Goal: Task Accomplishment & Management: Manage account settings

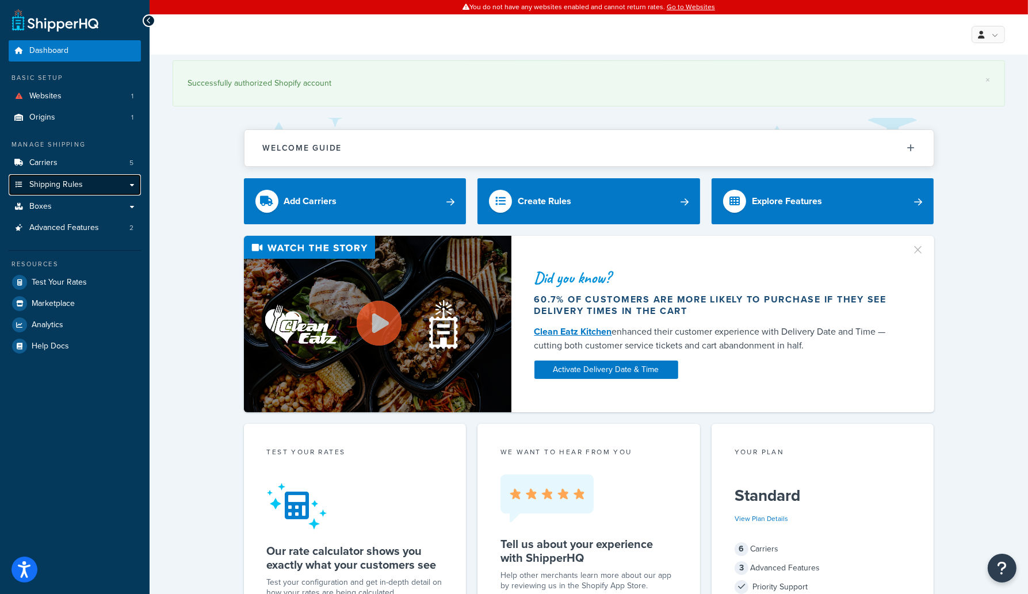
click at [76, 180] on span "Shipping Rules" at bounding box center [56, 185] width 54 height 10
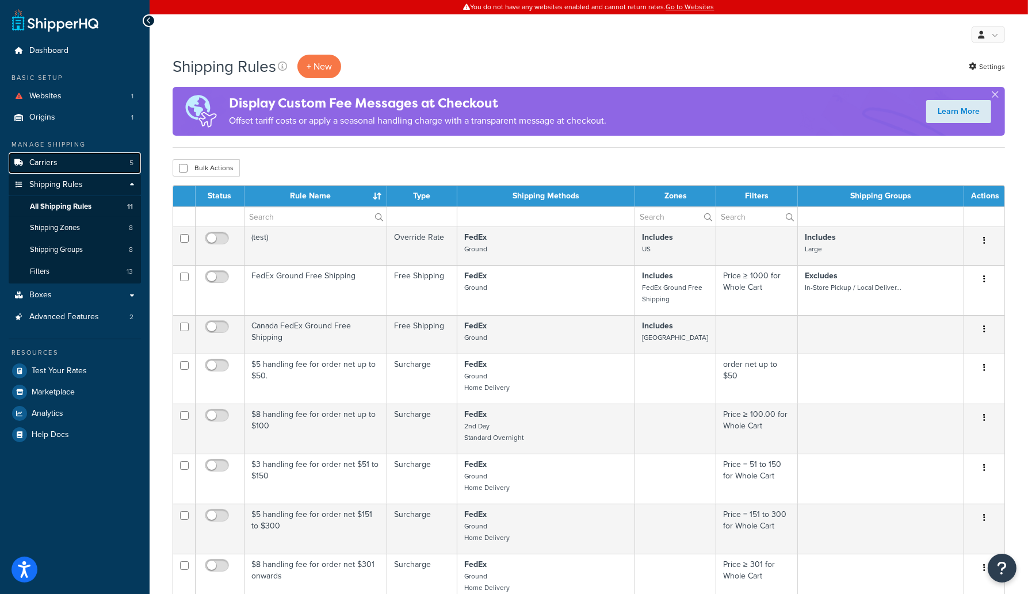
click at [59, 163] on link "Carriers 5" at bounding box center [75, 162] width 132 height 21
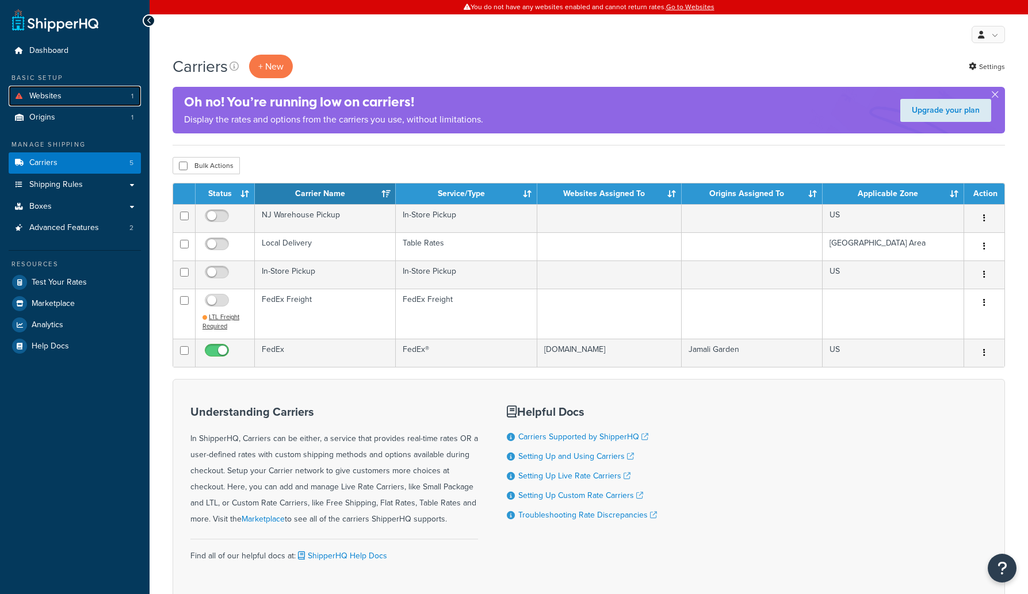
click at [59, 94] on span "Websites" at bounding box center [45, 96] width 32 height 10
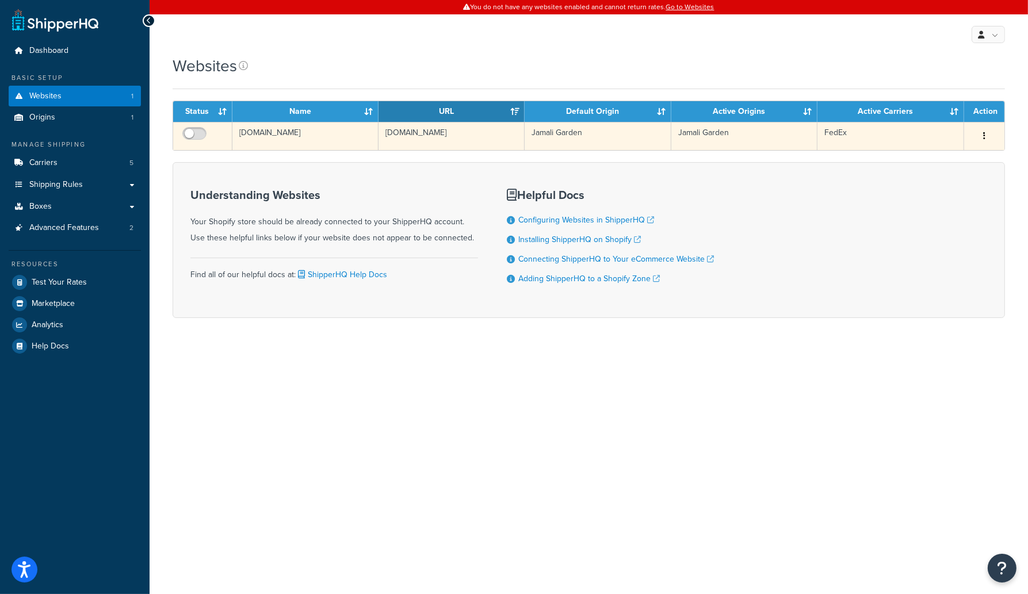
click at [983, 131] on button "button" at bounding box center [984, 136] width 16 height 18
click at [945, 161] on link "Edit" at bounding box center [937, 159] width 91 height 24
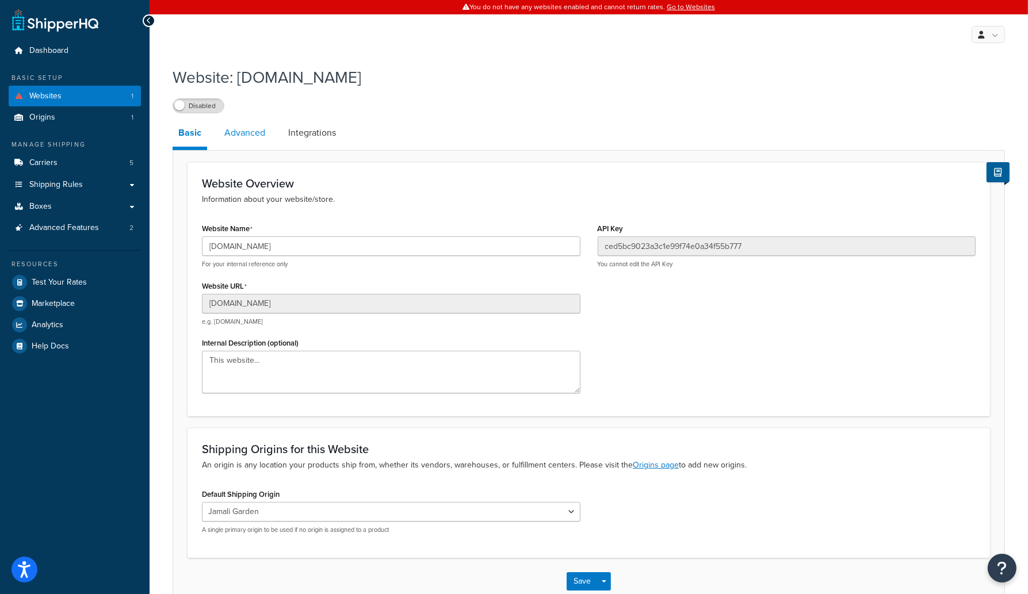
click at [239, 125] on link "Advanced" at bounding box center [245, 133] width 52 height 28
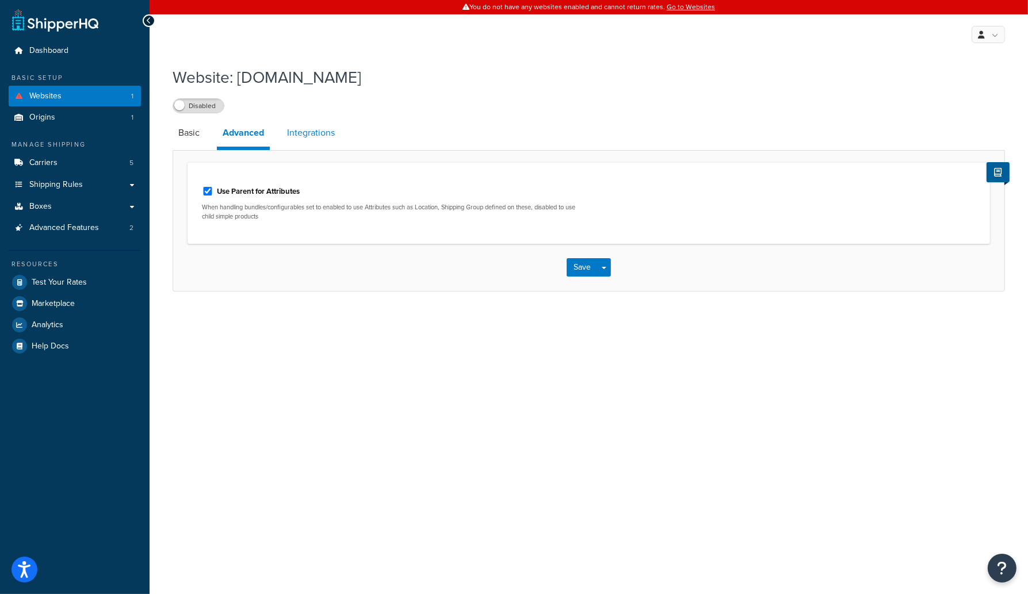
click at [320, 127] on link "Integrations" at bounding box center [310, 133] width 59 height 28
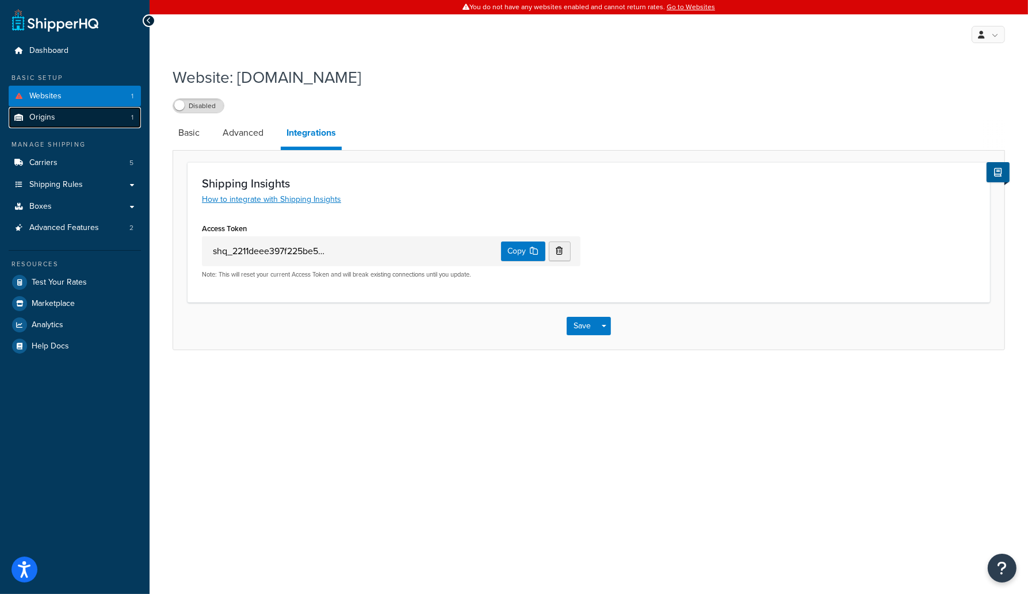
click at [62, 113] on link "Origins 1" at bounding box center [75, 117] width 132 height 21
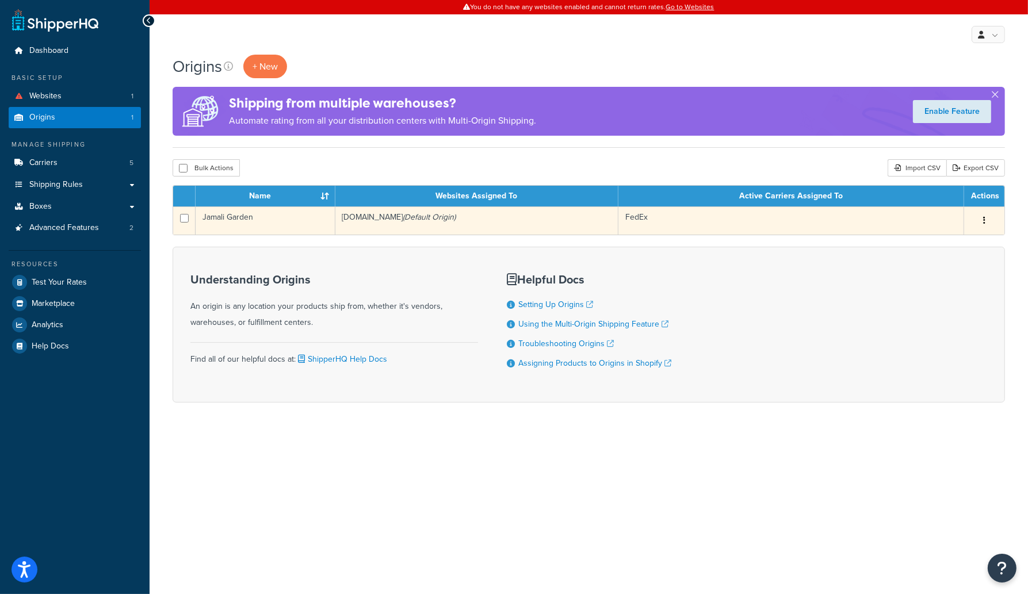
click at [254, 219] on td "Jamali Garden" at bounding box center [266, 221] width 140 height 28
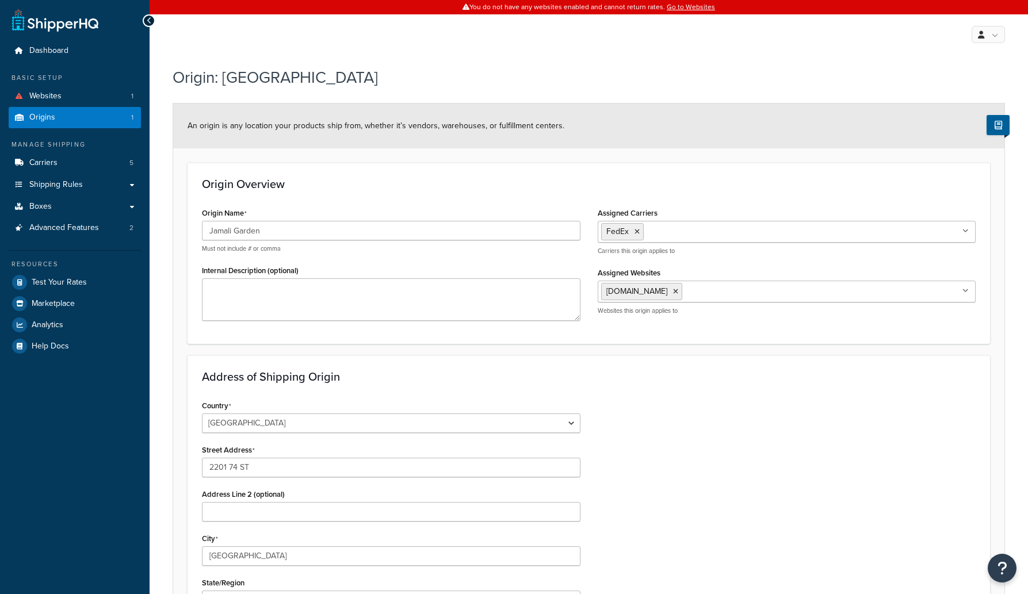
select select "30"
click at [73, 159] on link "Carriers 5" at bounding box center [75, 162] width 132 height 21
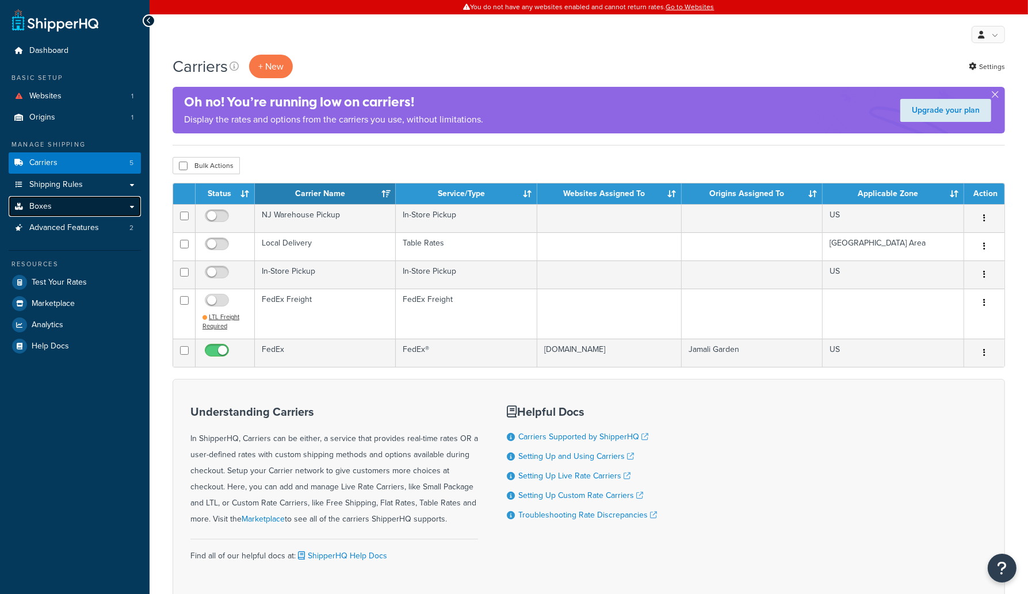
click at [73, 208] on link "Boxes" at bounding box center [75, 206] width 132 height 21
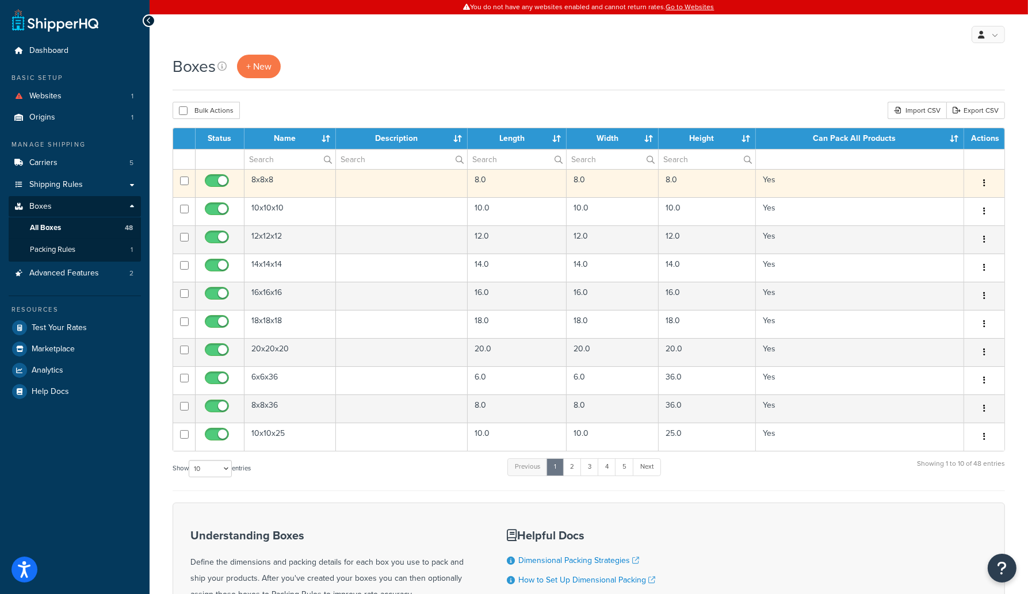
click at [260, 178] on td "8x8x8" at bounding box center [290, 183] width 91 height 28
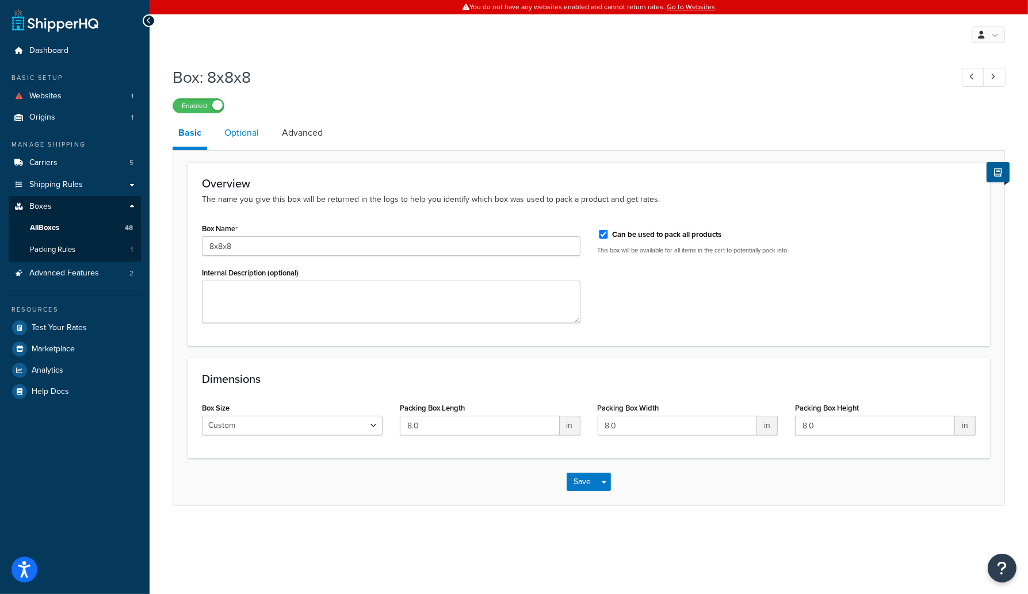
click at [243, 138] on link "Optional" at bounding box center [242, 133] width 46 height 28
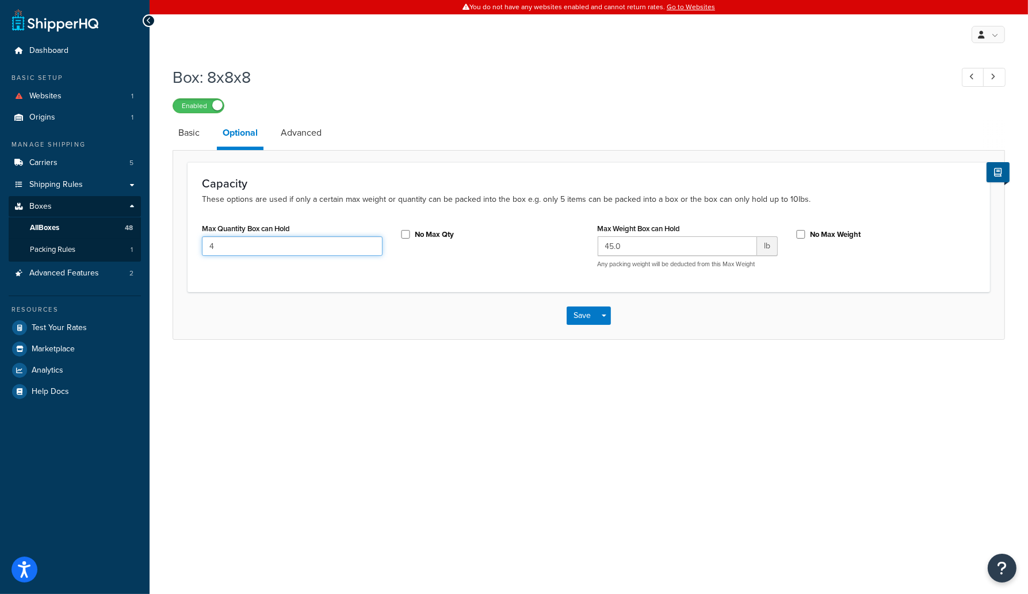
click at [233, 246] on input "4" at bounding box center [292, 247] width 181 height 20
drag, startPoint x: 235, startPoint y: 246, endPoint x: 197, endPoint y: 244, distance: 38.0
click at [196, 244] on div "Max Quantity Box can Hold 4" at bounding box center [292, 242] width 198 height 44
click at [254, 383] on div "You do not have any websites enabled and cannot return rates. Go to Websites My…" at bounding box center [589, 297] width 879 height 594
drag, startPoint x: 231, startPoint y: 245, endPoint x: 191, endPoint y: 238, distance: 41.0
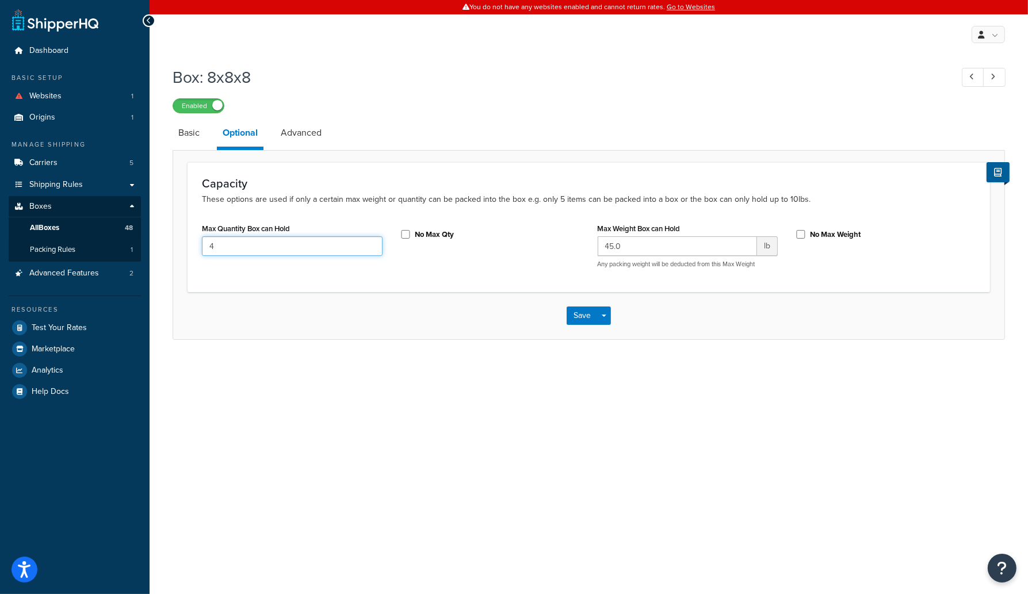
click at [191, 238] on div "Capacity These options are used if only a certain max weight or quantity can be…" at bounding box center [589, 226] width 803 height 129
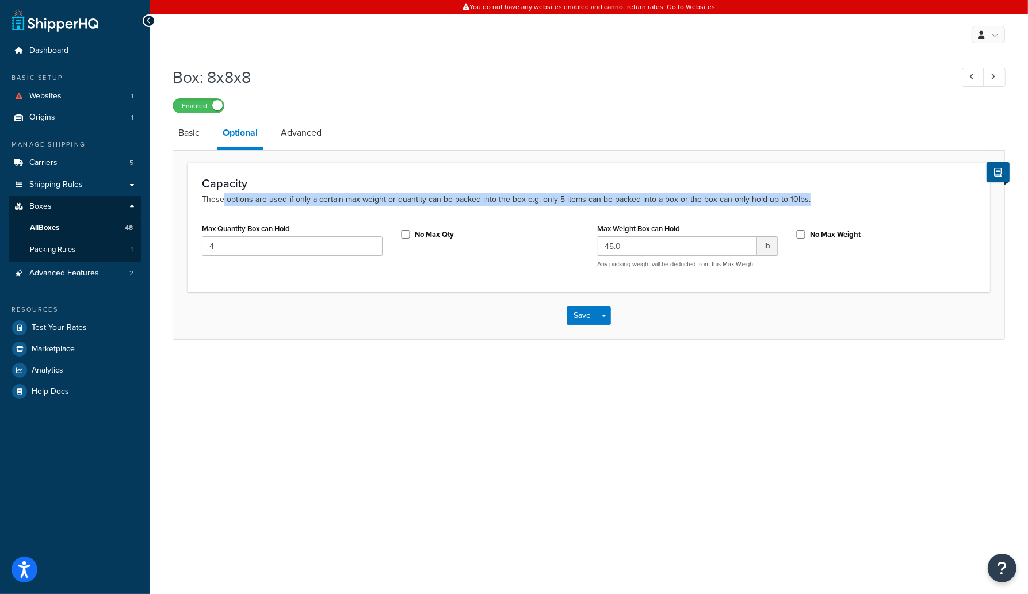
drag, startPoint x: 222, startPoint y: 198, endPoint x: 807, endPoint y: 205, distance: 584.7
click at [807, 205] on p "These options are used if only a certain max weight or quantity can be packed i…" at bounding box center [589, 199] width 774 height 13
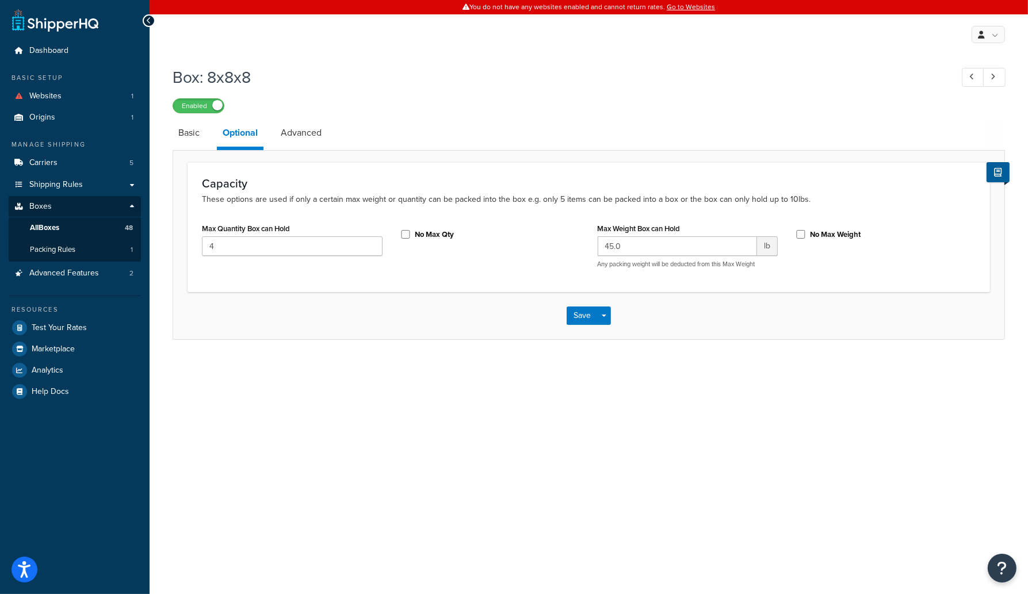
click at [789, 200] on p "These options are used if only a certain max weight or quantity can be packed i…" at bounding box center [589, 199] width 774 height 13
click at [837, 205] on p "These options are used if only a certain max weight or quantity can be packed i…" at bounding box center [589, 199] width 774 height 13
click at [777, 212] on div "Capacity These options are used if only a certain max weight or quantity can be…" at bounding box center [589, 226] width 803 height 129
drag, startPoint x: 772, startPoint y: 195, endPoint x: 810, endPoint y: 199, distance: 37.6
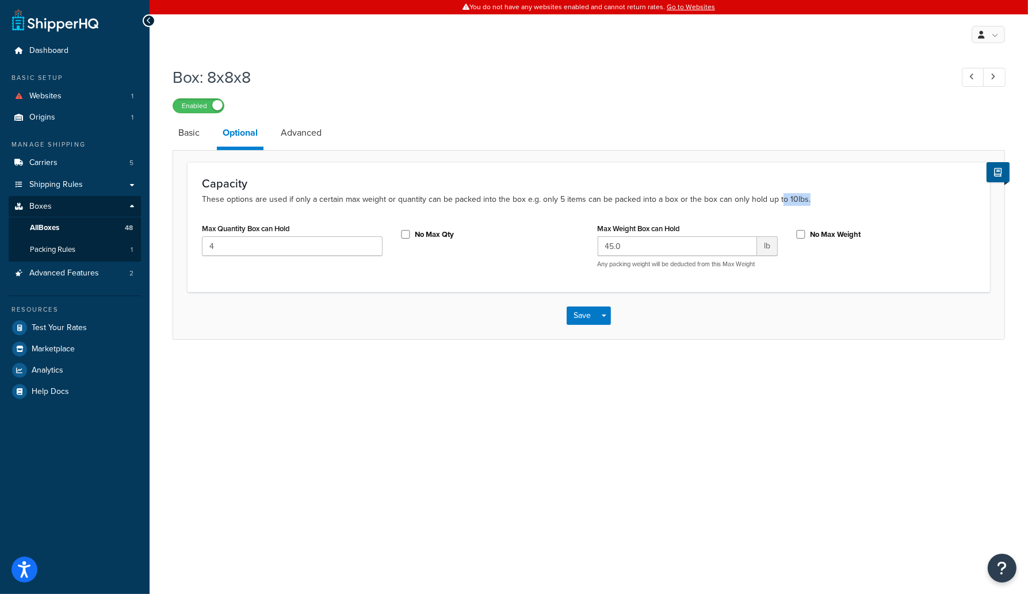
click at [810, 199] on p "These options are used if only a certain max weight or quantity can be packed i…" at bounding box center [589, 199] width 774 height 13
click at [859, 202] on p "These options are used if only a certain max weight or quantity can be packed i…" at bounding box center [589, 199] width 774 height 13
drag, startPoint x: 592, startPoint y: 230, endPoint x: 699, endPoint y: 229, distance: 107.6
click at [699, 229] on div "Max Weight Box can Hold 45.0 lb Any packing weight will be deducted from this M…" at bounding box center [688, 248] width 198 height 57
click at [727, 223] on div "Max Weight Box can Hold 45.0 lb Any packing weight will be deducted from this M…" at bounding box center [688, 244] width 181 height 48
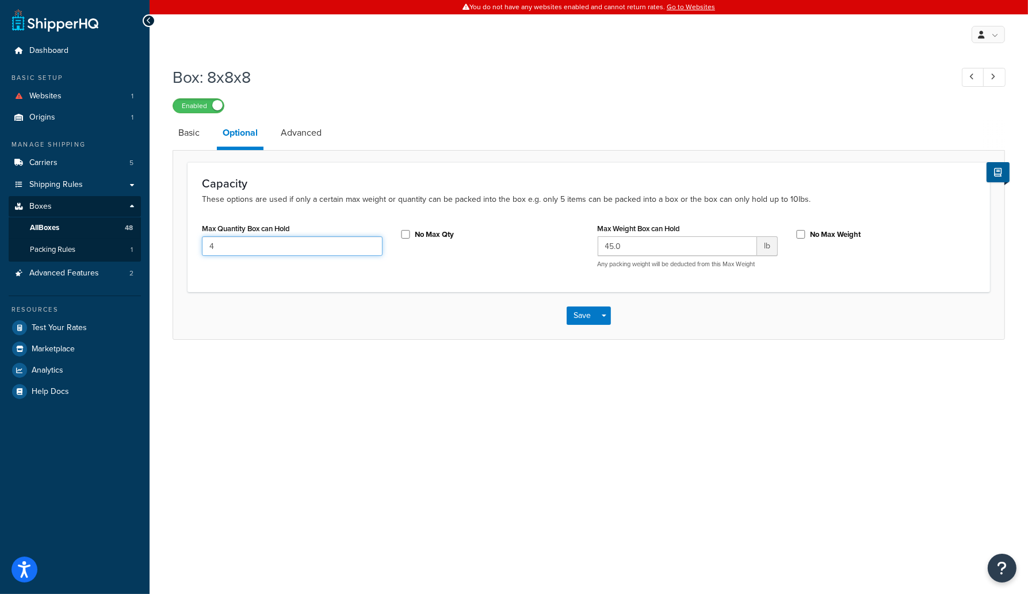
drag, startPoint x: 292, startPoint y: 250, endPoint x: 168, endPoint y: 244, distance: 124.5
click at [168, 244] on div "Box: 8x8x8 Enabled Basic Optional Advanced Capacity These options are used if o…" at bounding box center [589, 214] width 879 height 308
click at [734, 511] on div "You do not have any websites enabled and cannot return rates. Go to Websites My…" at bounding box center [589, 297] width 879 height 594
click at [405, 232] on input "No Max Qty" at bounding box center [406, 234] width 12 height 9
checkbox input "true"
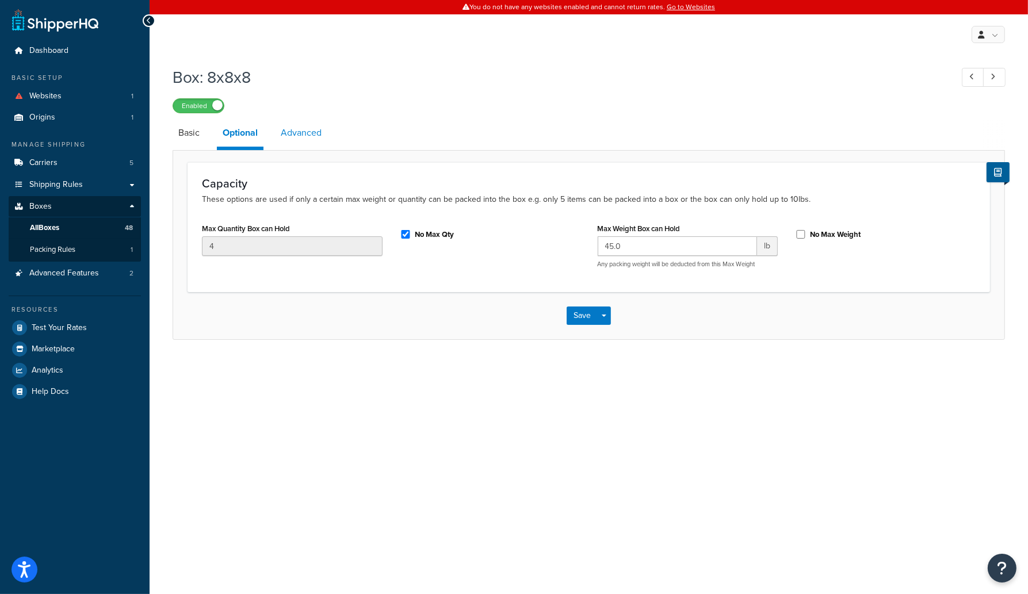
click at [304, 135] on link "Advanced" at bounding box center [301, 133] width 52 height 28
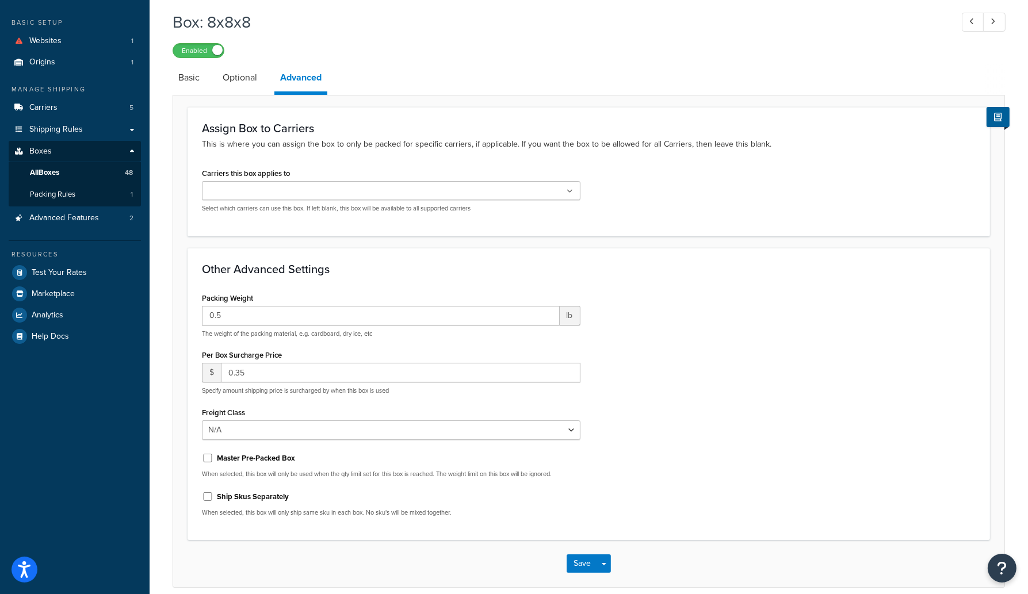
scroll to position [106, 0]
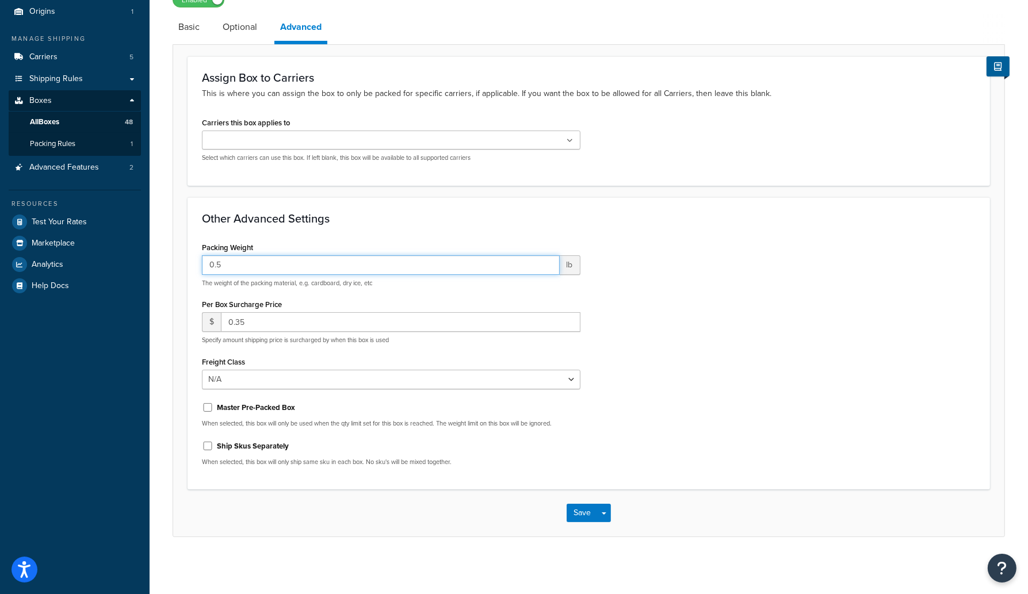
drag, startPoint x: 225, startPoint y: 261, endPoint x: 201, endPoint y: 261, distance: 24.2
click at [201, 261] on div "Packing Weight 0.5 lb The weight of the packing material, e.g. cardboard, dry i…" at bounding box center [391, 357] width 396 height 237
drag, startPoint x: 254, startPoint y: 325, endPoint x: 220, endPoint y: 322, distance: 34.1
click at [220, 322] on div "$ 0.35" at bounding box center [391, 322] width 379 height 20
click at [715, 334] on div "Packing Weight 0.5 lb The weight of the packing material, e.g. cardboard, dry i…" at bounding box center [588, 357] width 791 height 237
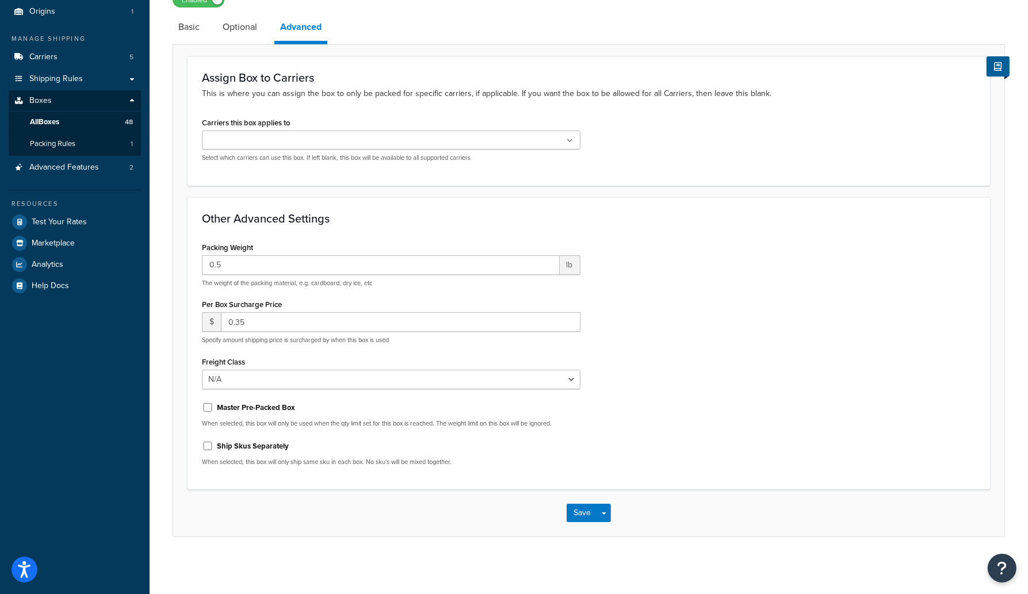
scroll to position [51, 0]
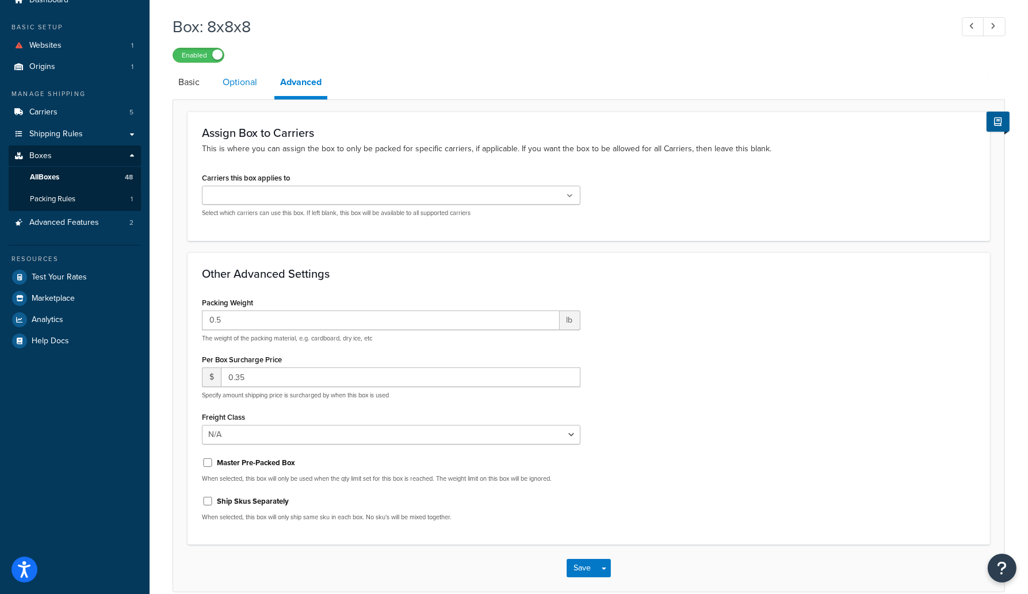
click at [242, 85] on link "Optional" at bounding box center [240, 82] width 46 height 28
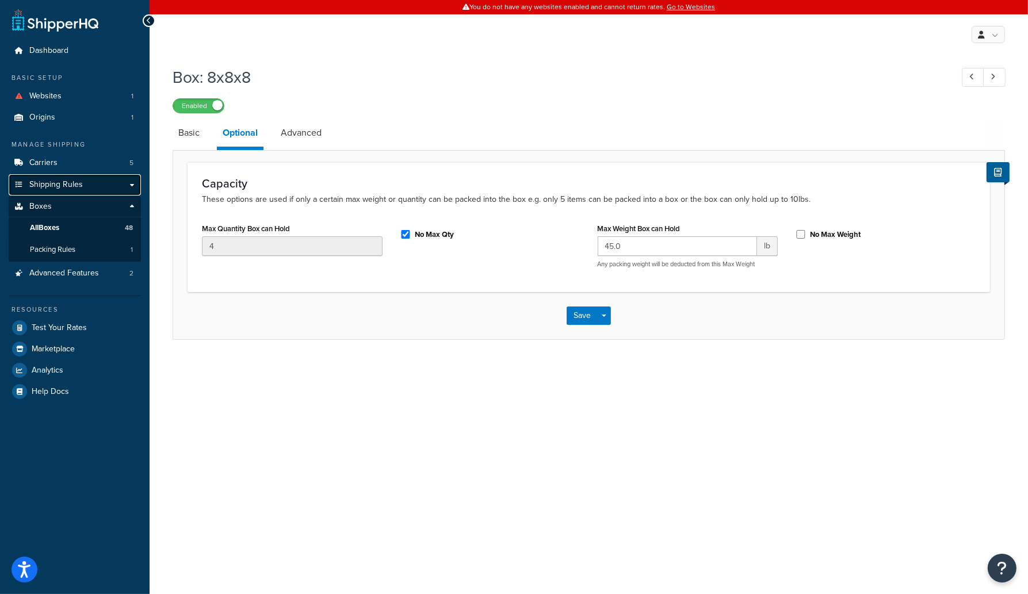
click at [76, 180] on span "Shipping Rules" at bounding box center [56, 185] width 54 height 10
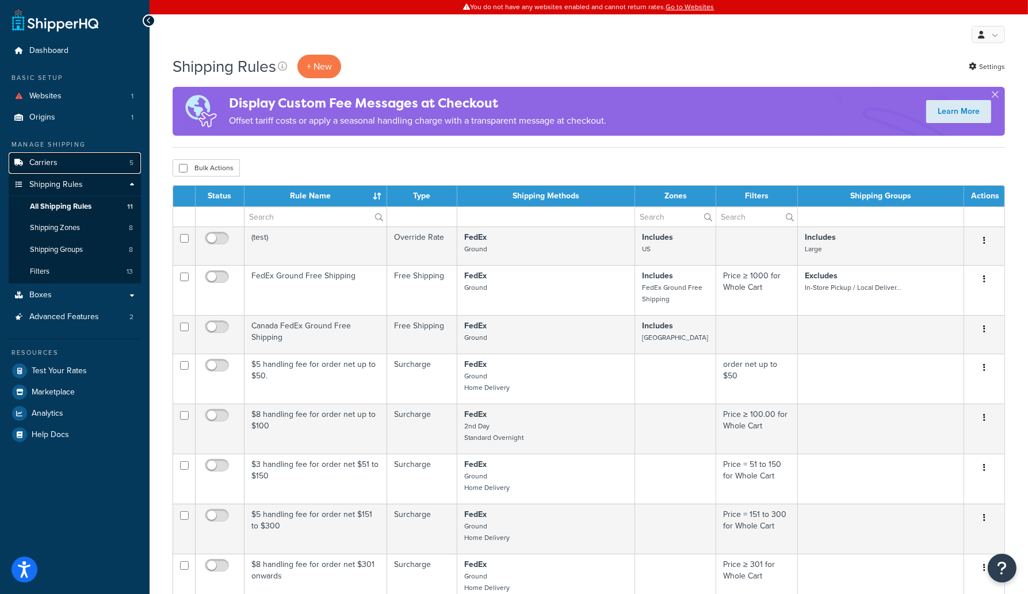
click at [53, 162] on span "Carriers" at bounding box center [43, 163] width 28 height 10
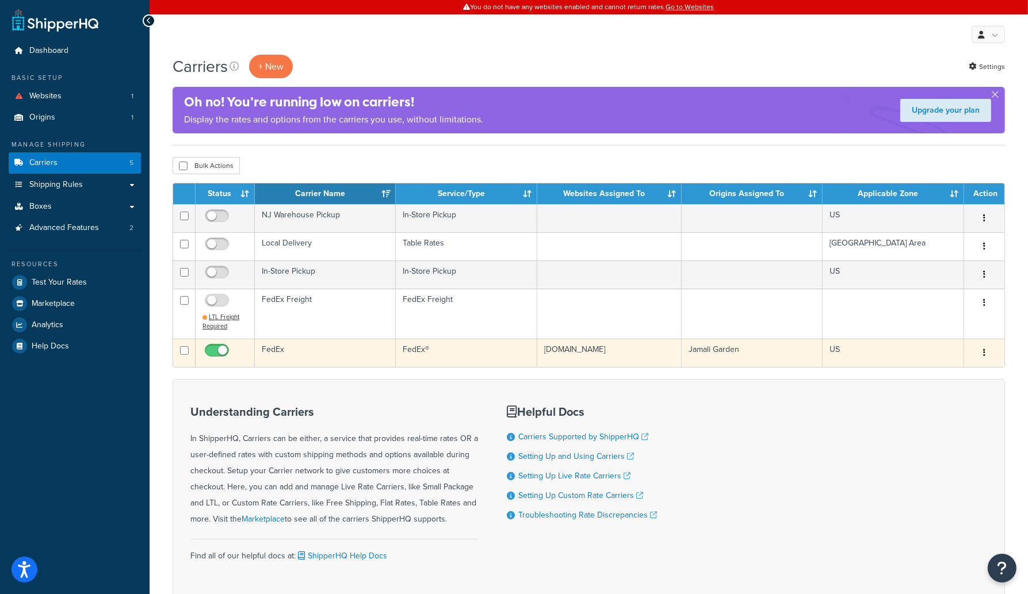
click at [985, 350] on icon "button" at bounding box center [984, 353] width 2 height 8
click at [944, 375] on link "Edit" at bounding box center [937, 376] width 91 height 24
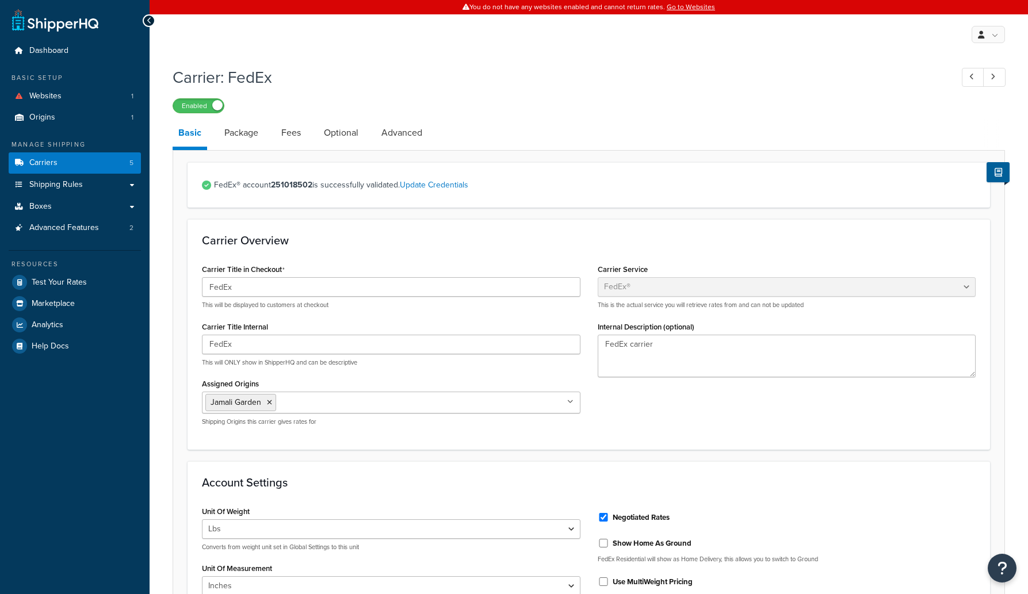
select select "fedEx"
select select "REGULAR_PICKUP"
select select "YOUR_PACKAGING"
click at [237, 119] on div "Carrier: FedEx Enabled Basic Package Fees Optional Advanced FedEx® account 2510…" at bounding box center [589, 591] width 833 height 1063
click at [237, 131] on link "Package" at bounding box center [241, 133] width 45 height 28
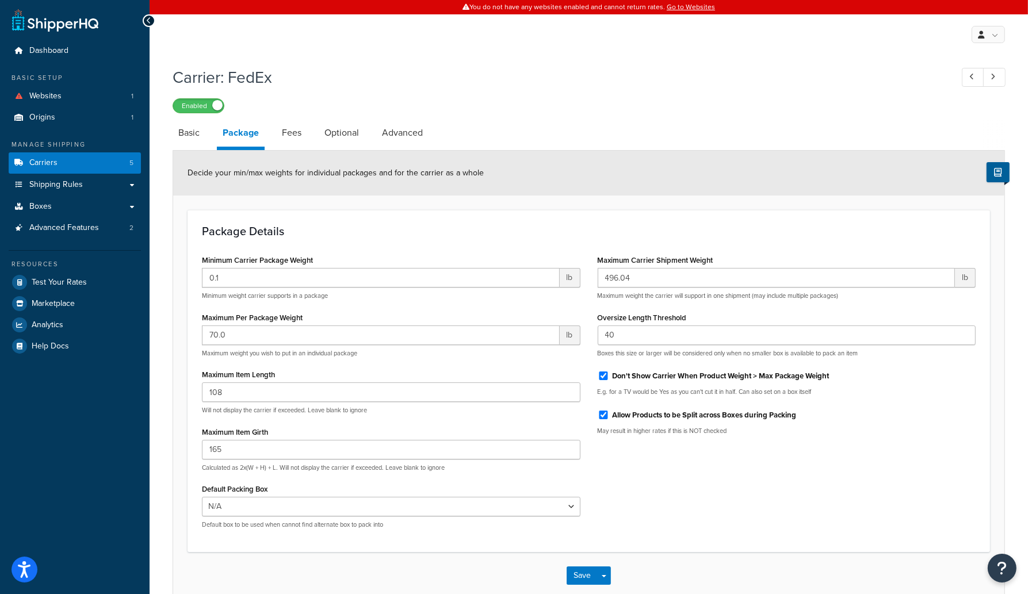
click at [240, 136] on link "Package" at bounding box center [241, 134] width 48 height 31
click at [345, 131] on link "Optional" at bounding box center [342, 133] width 46 height 28
select select "business"
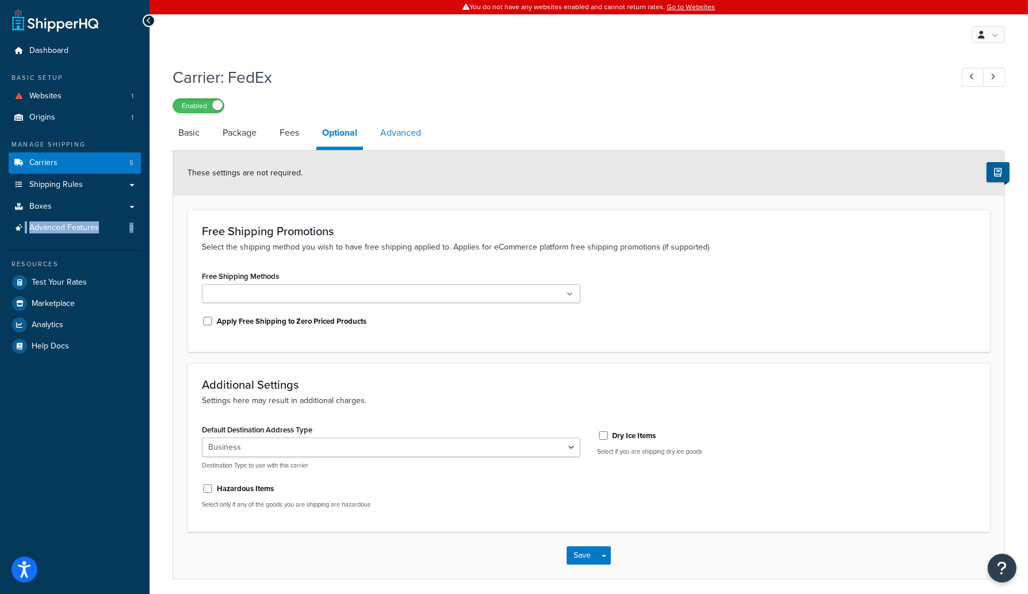
click at [409, 135] on link "Advanced" at bounding box center [401, 133] width 52 height 28
select select "false"
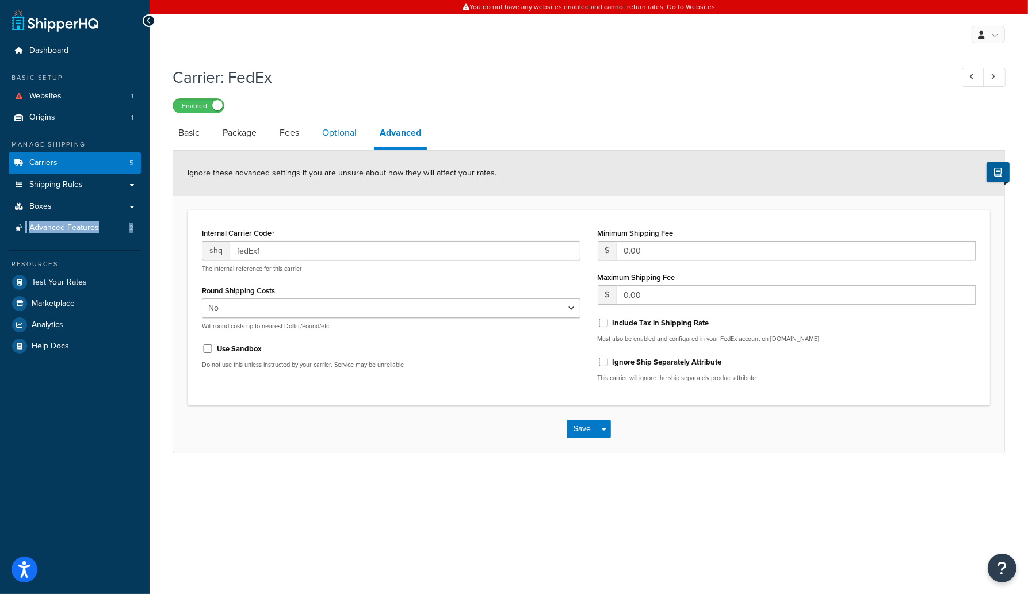
click at [338, 135] on link "Optional" at bounding box center [339, 133] width 46 height 28
select select "business"
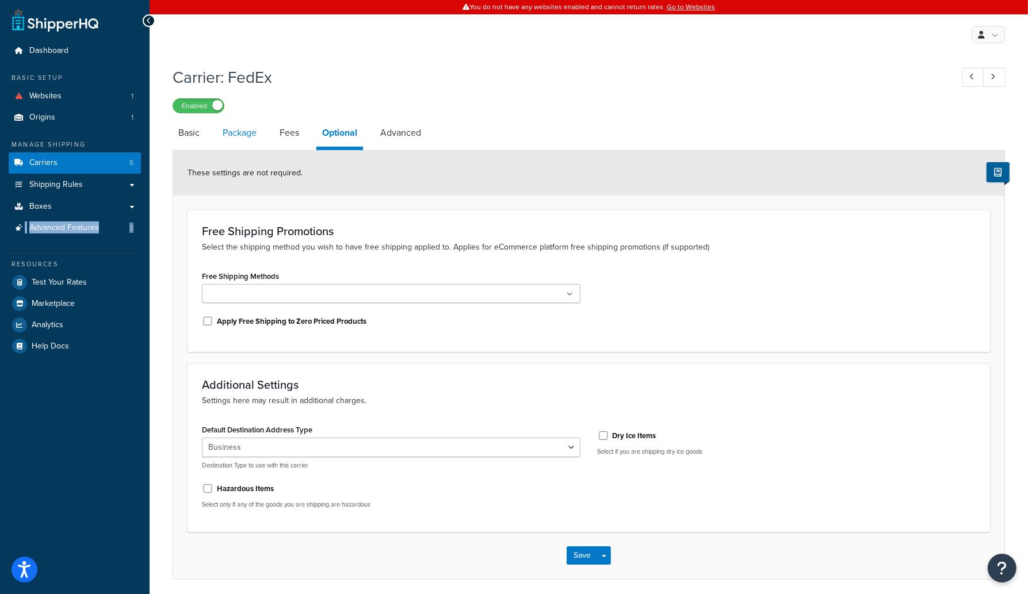
click at [242, 135] on link "Package" at bounding box center [239, 133] width 45 height 28
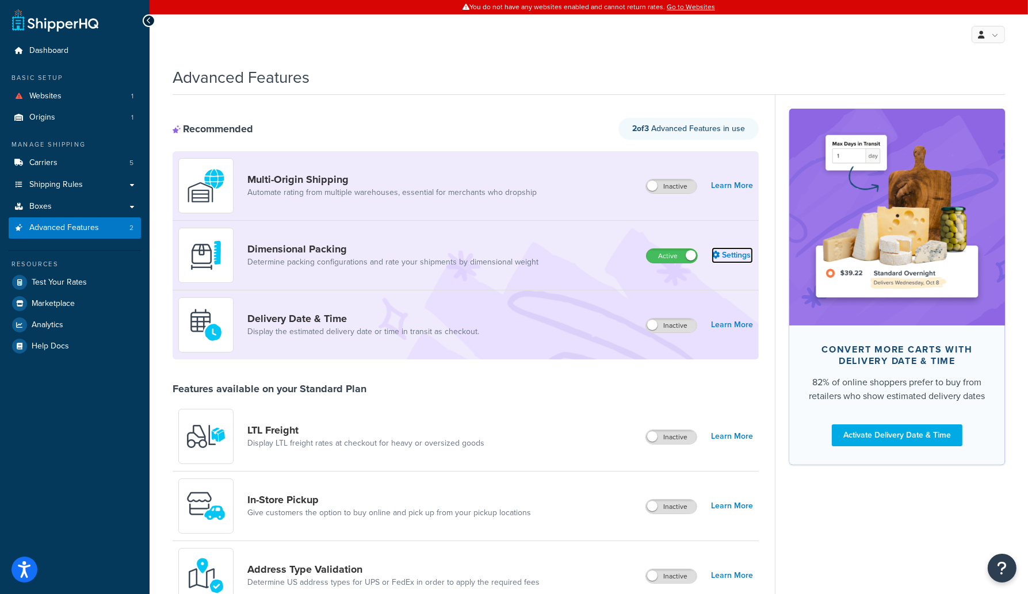
click at [733, 254] on link "Settings" at bounding box center [732, 255] width 41 height 16
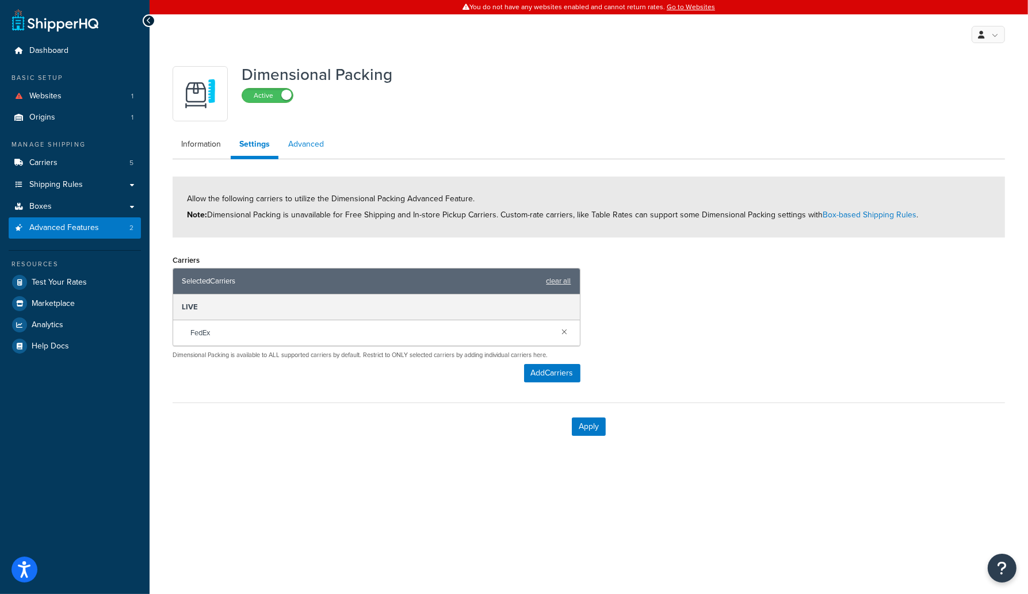
click at [308, 143] on link "Advanced" at bounding box center [306, 144] width 53 height 23
select select "false"
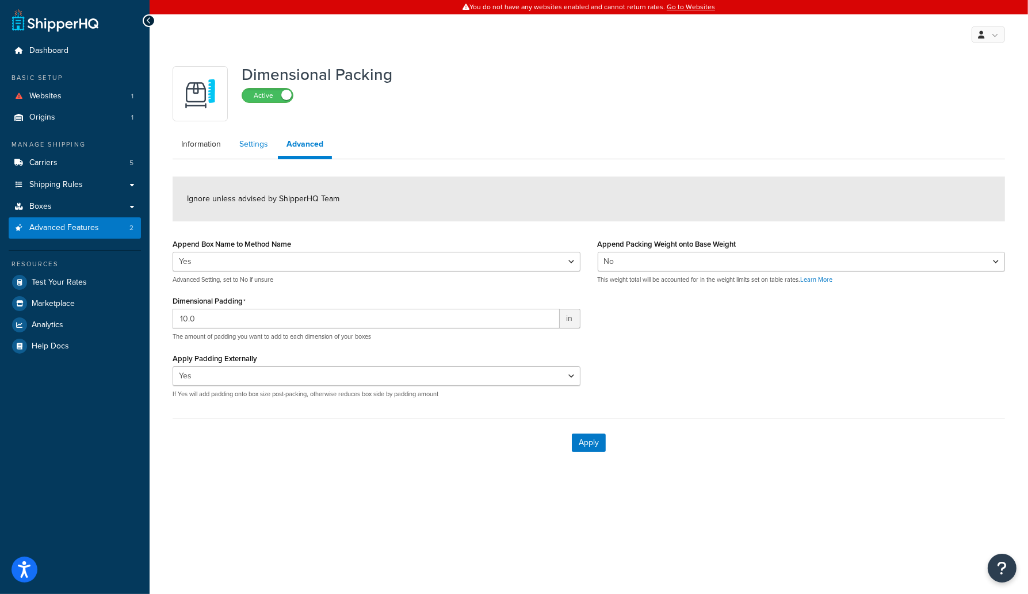
click at [253, 150] on link "Settings" at bounding box center [254, 144] width 46 height 23
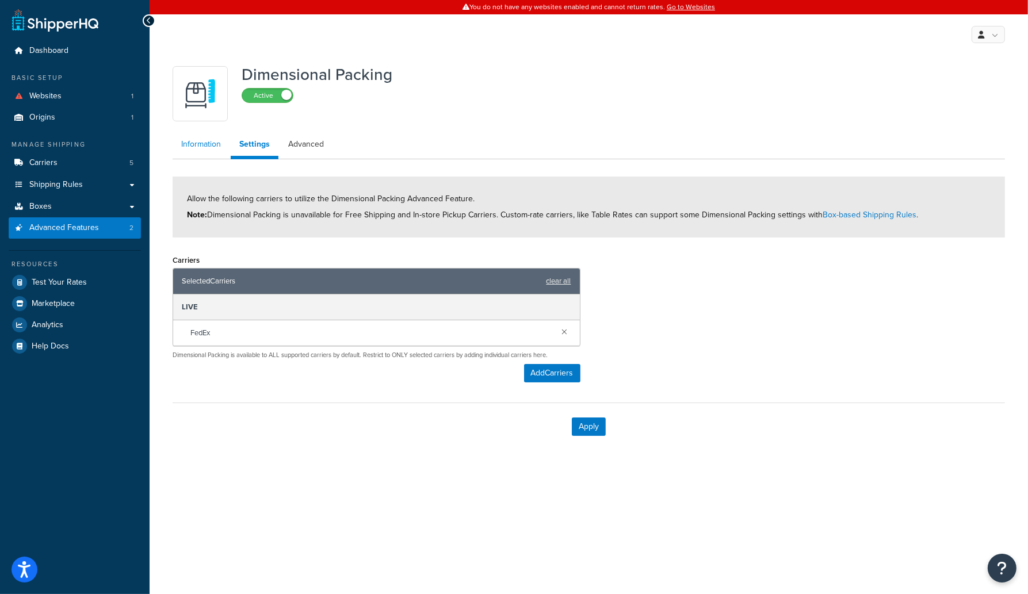
click at [204, 148] on link "Information" at bounding box center [201, 144] width 57 height 23
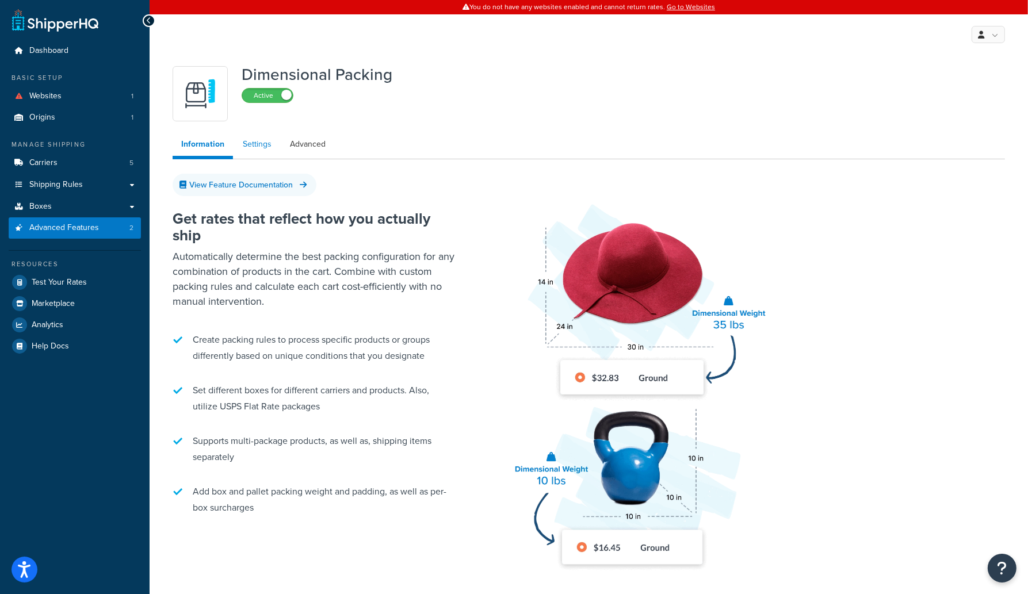
click at [256, 148] on link "Settings" at bounding box center [257, 144] width 46 height 23
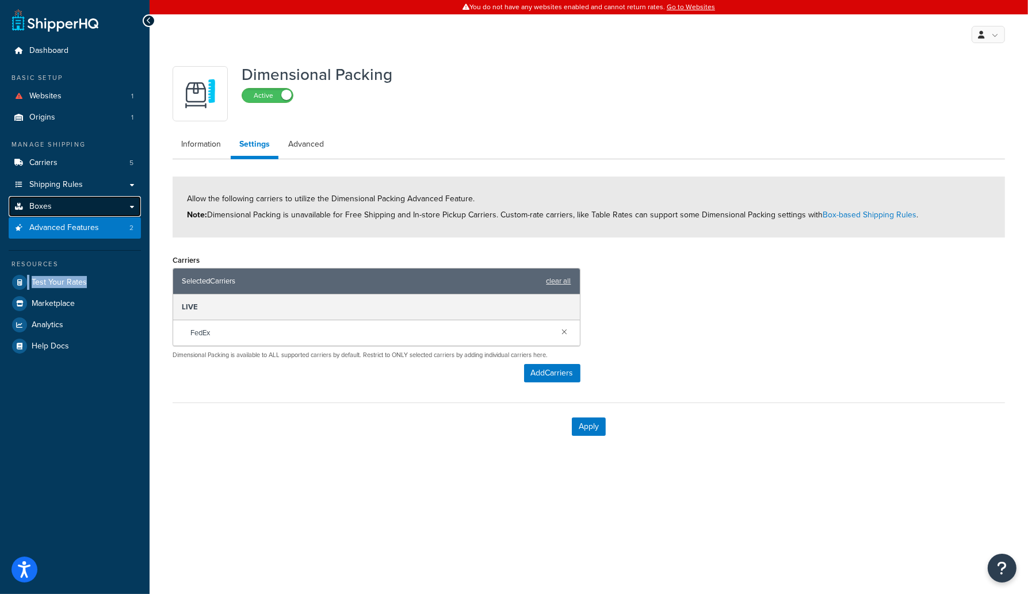
click at [67, 205] on link "Boxes" at bounding box center [75, 206] width 132 height 21
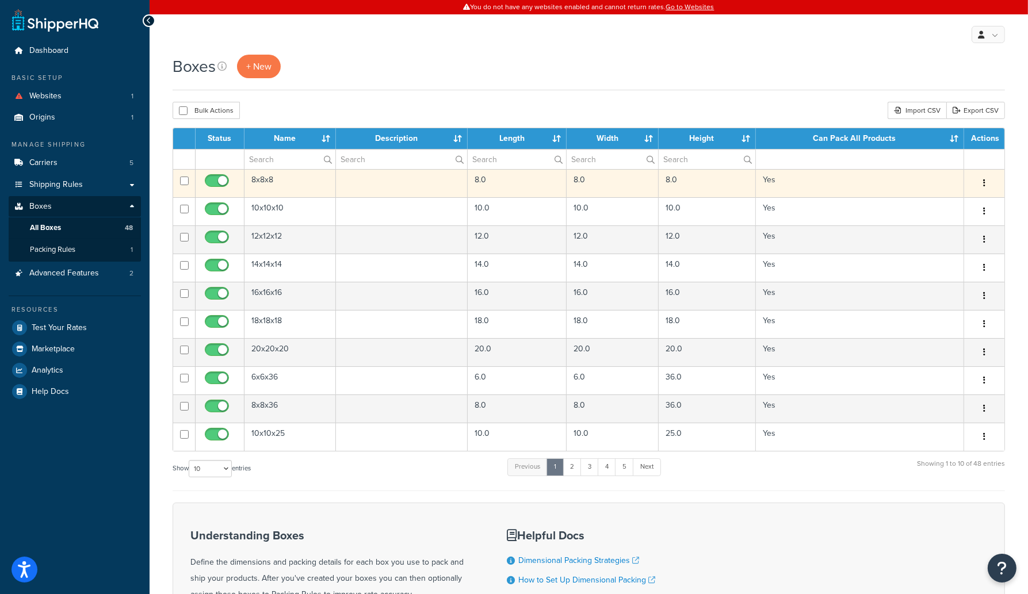
click at [253, 175] on td "8x8x8" at bounding box center [290, 183] width 91 height 28
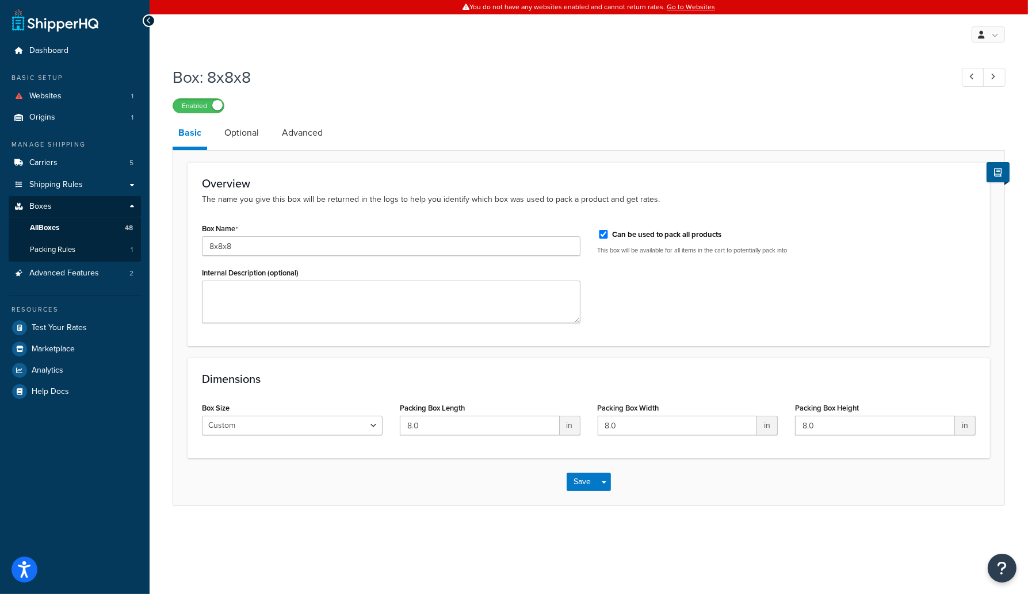
click at [297, 186] on h3 "Overview" at bounding box center [589, 183] width 774 height 13
click at [245, 135] on link "Optional" at bounding box center [242, 133] width 46 height 28
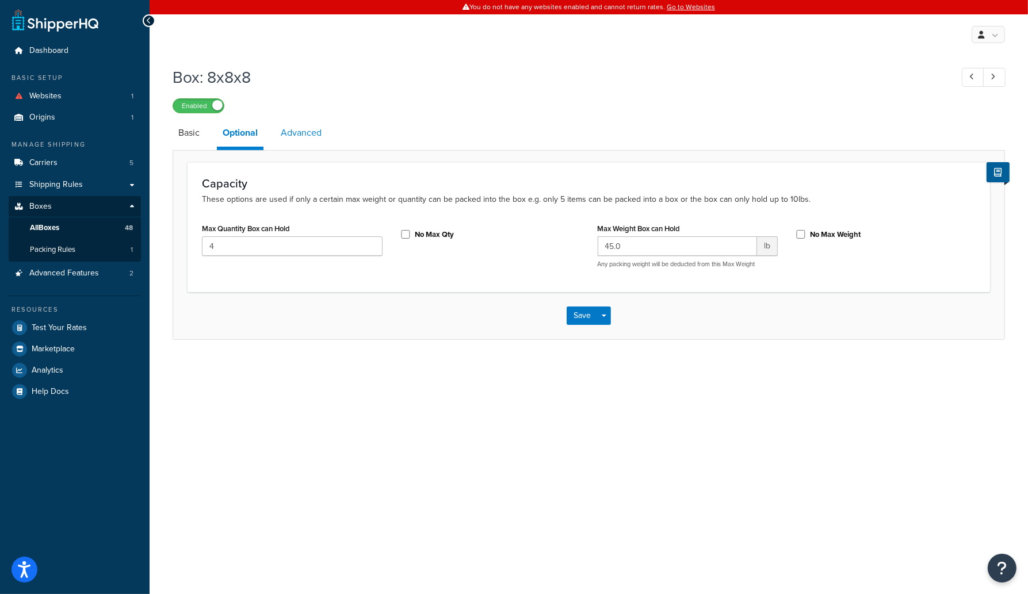
click at [300, 129] on link "Advanced" at bounding box center [301, 133] width 52 height 28
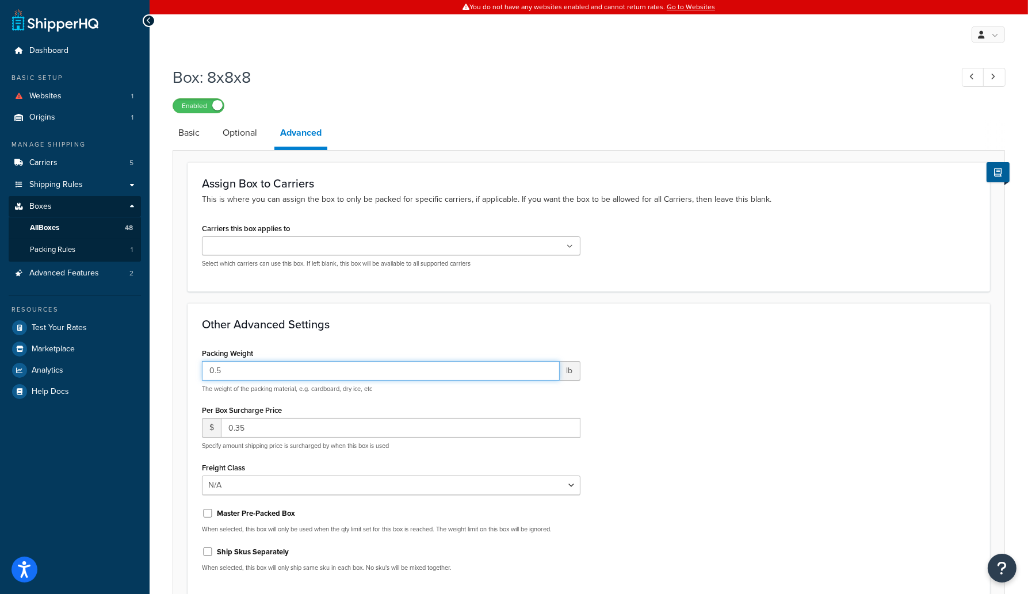
drag, startPoint x: 230, startPoint y: 368, endPoint x: 198, endPoint y: 369, distance: 32.2
click at [198, 369] on div "Packing Weight 0.5 lb The weight of the packing material, e.g. cardboard, dry i…" at bounding box center [391, 463] width 396 height 237
